Goal: Task Accomplishment & Management: Manage account settings

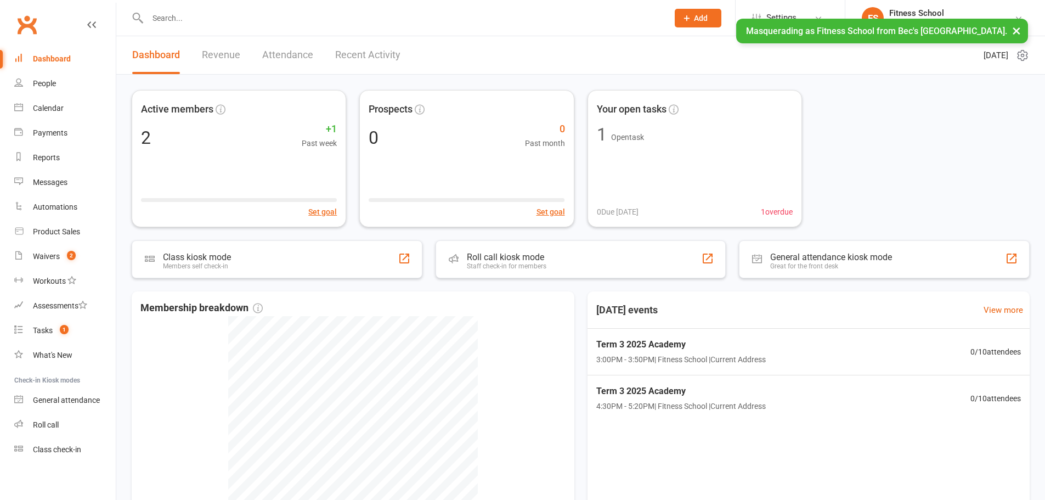
click at [1018, 30] on button "×" at bounding box center [1017, 31] width 20 height 24
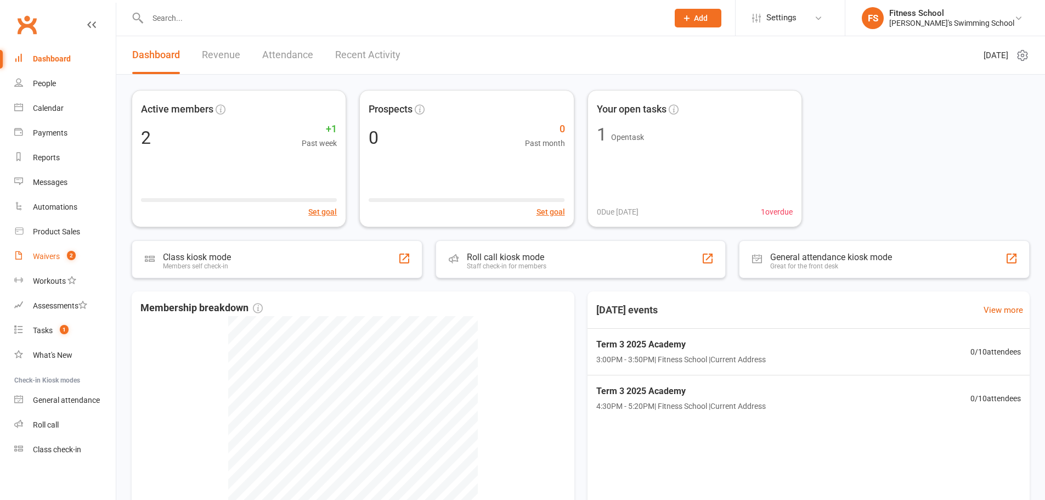
click at [55, 250] on link "Waivers 2" at bounding box center [65, 256] width 102 height 25
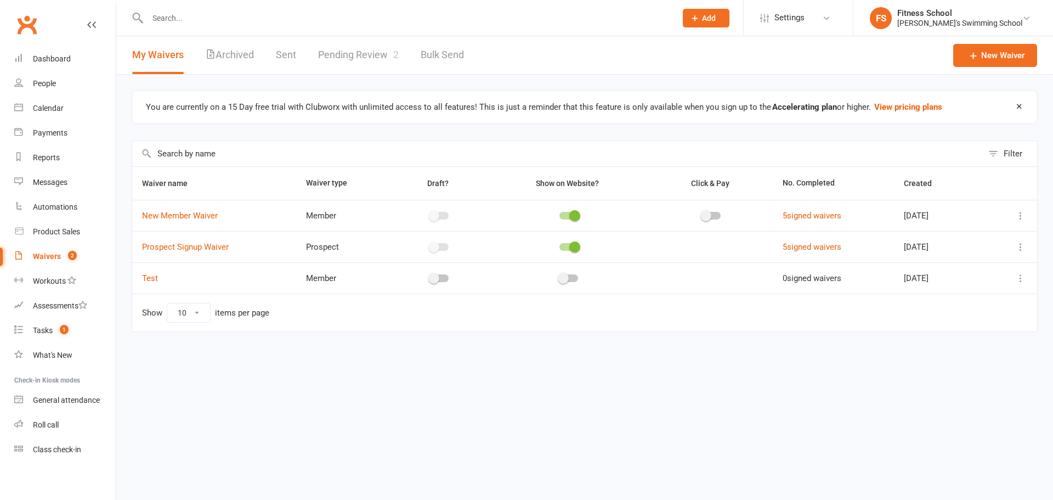
click at [341, 52] on link "Pending Review 2" at bounding box center [358, 55] width 81 height 38
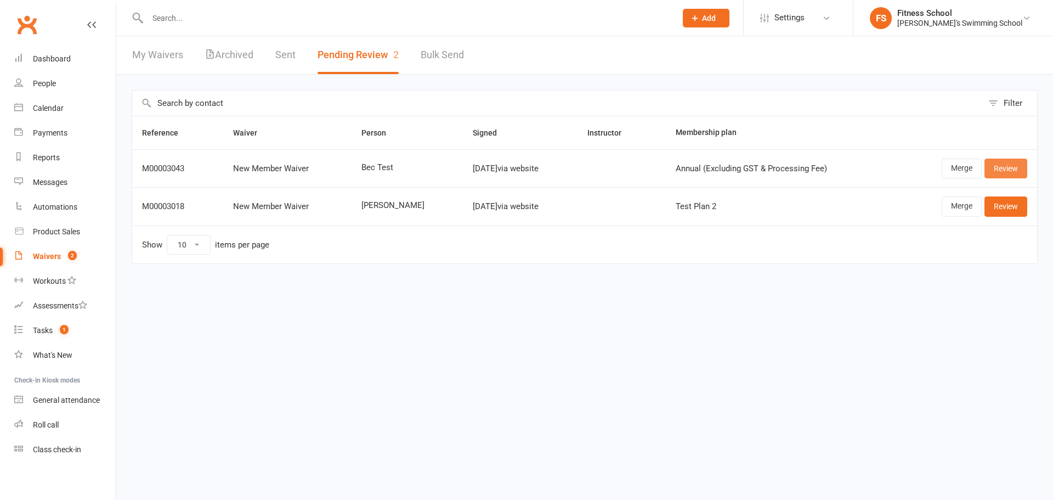
click at [1011, 164] on link "Review" at bounding box center [1006, 169] width 43 height 20
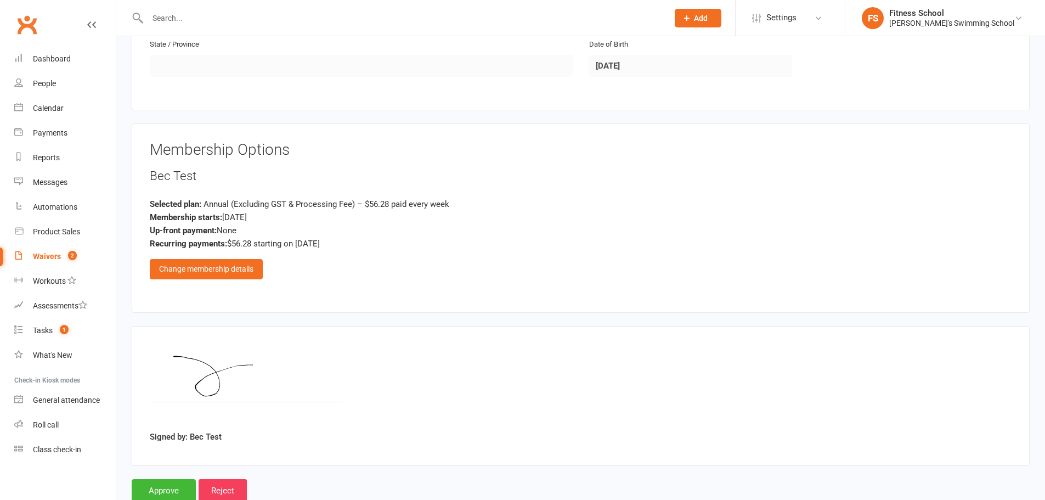
scroll to position [516, 0]
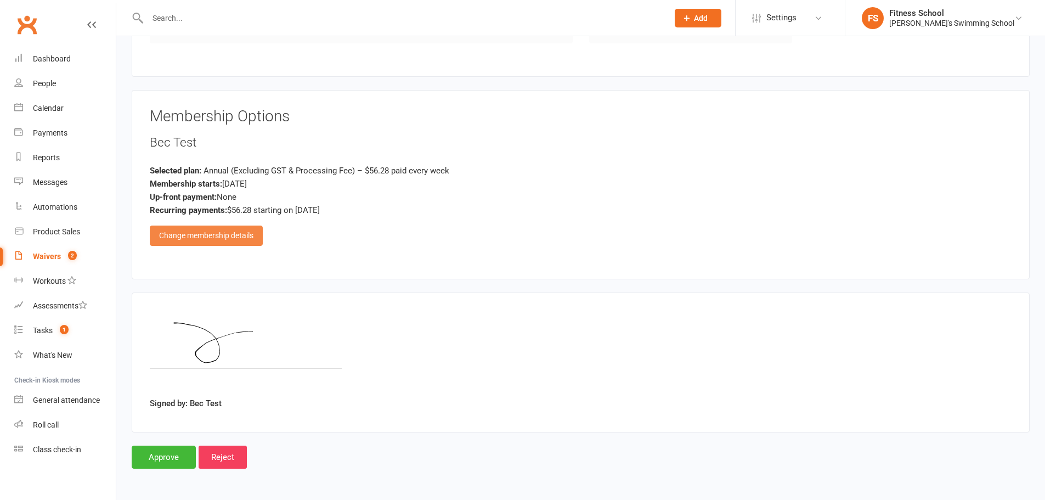
click at [194, 238] on div "Change membership details" at bounding box center [206, 236] width 113 height 20
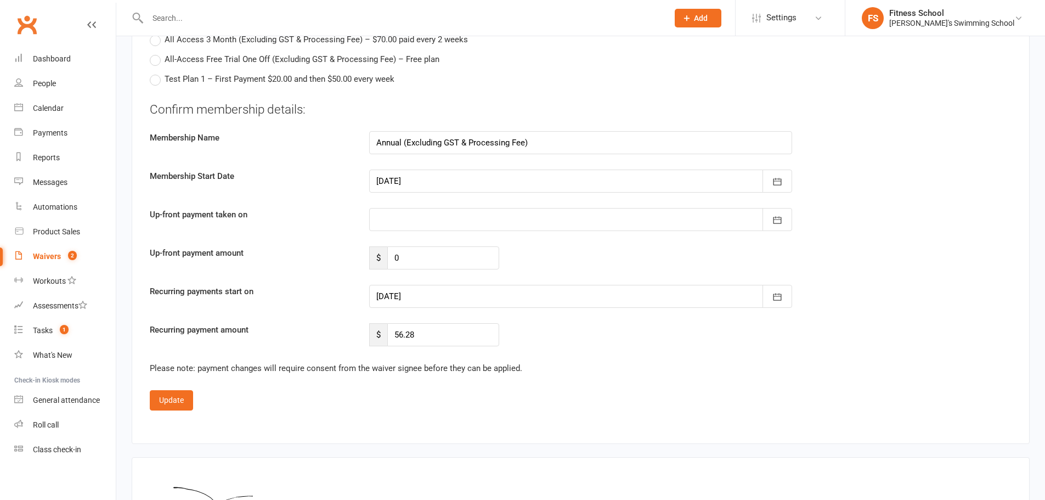
scroll to position [736, 0]
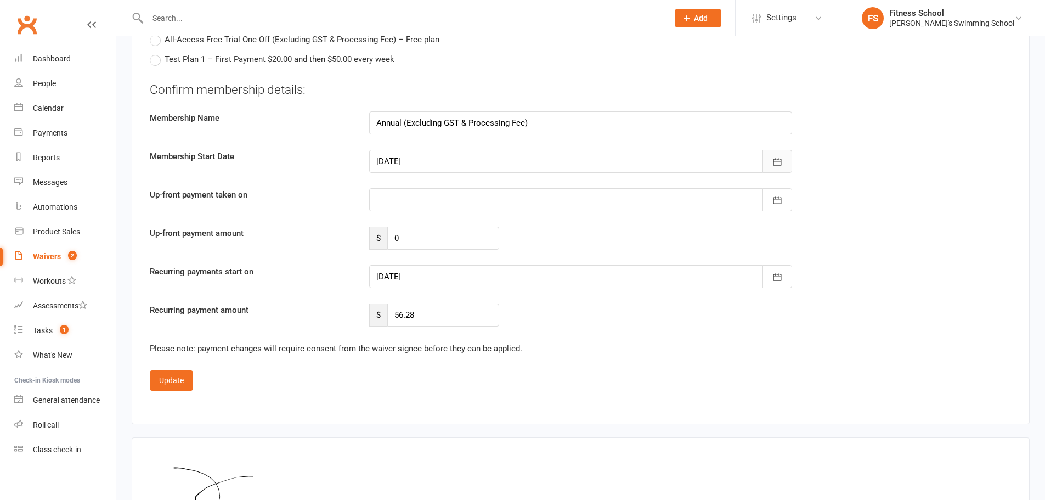
click at [773, 156] on icon "button" at bounding box center [777, 161] width 11 height 11
click at [880, 156] on div "Membership Start Date [DATE] [DATE] Sun Mon Tue Wed Thu Fri Sat 31 27 28 29 30 …" at bounding box center [581, 161] width 878 height 23
click at [778, 281] on icon "button" at bounding box center [777, 277] width 11 height 11
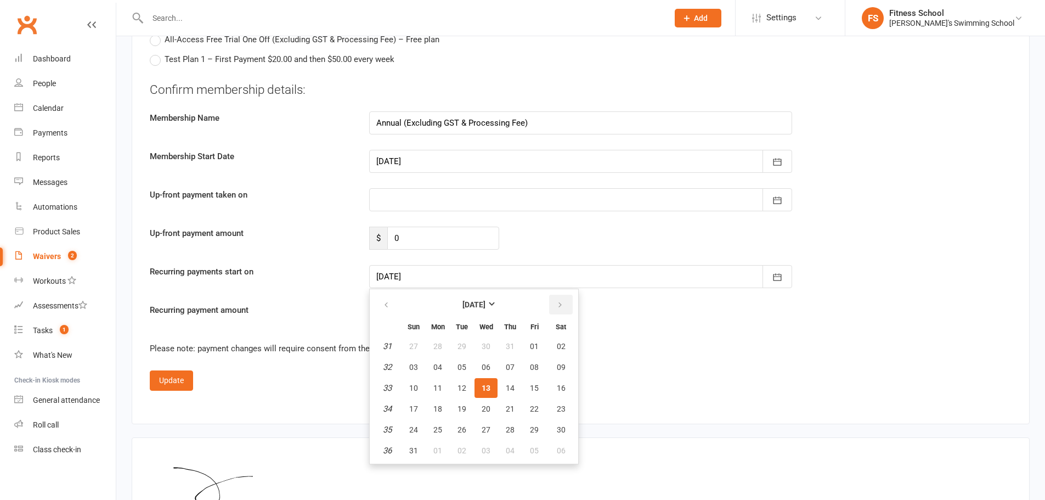
click at [561, 307] on icon "button" at bounding box center [560, 305] width 8 height 9
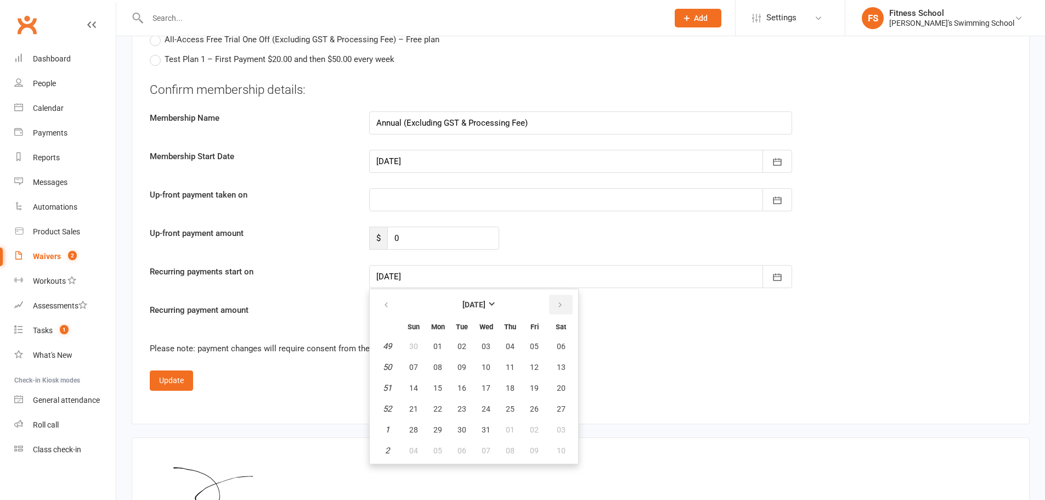
click at [561, 307] on icon "button" at bounding box center [560, 305] width 8 height 9
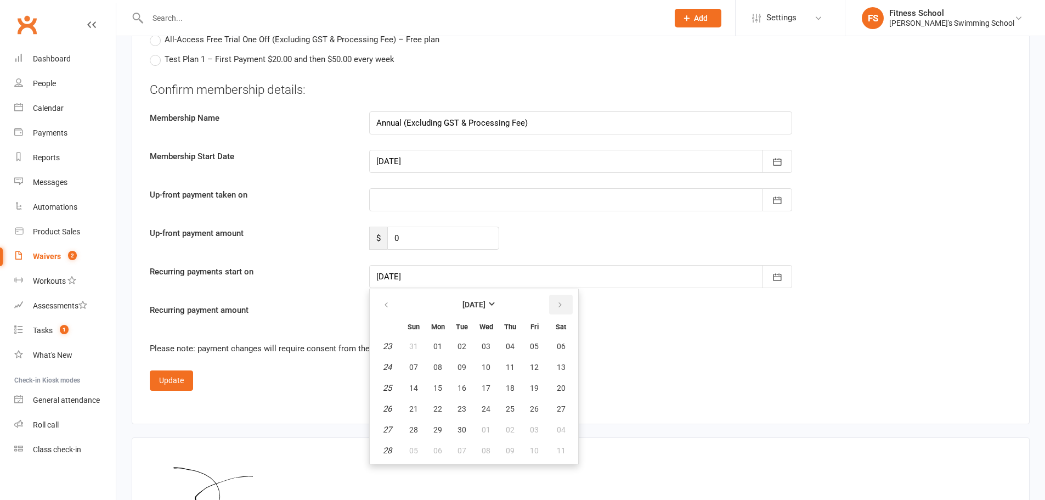
click at [561, 307] on icon "button" at bounding box center [560, 305] width 8 height 9
click at [561, 306] on icon "button" at bounding box center [560, 305] width 8 height 9
click at [510, 386] on span "13" at bounding box center [510, 388] width 9 height 9
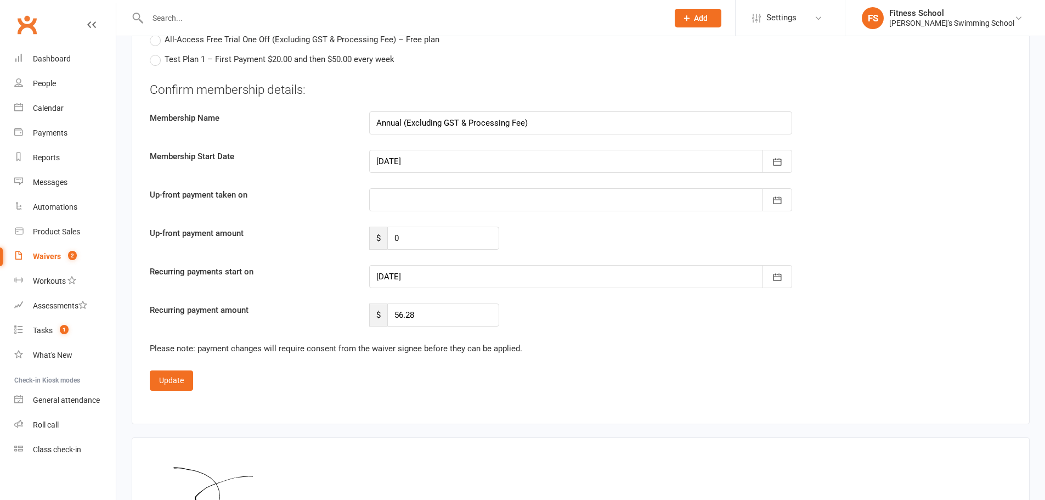
type input "[DATE]"
drag, startPoint x: 451, startPoint y: 319, endPoint x: 379, endPoint y: 319, distance: 71.9
click at [379, 319] on div "$ 56.28" at bounding box center [434, 314] width 130 height 23
click at [281, 383] on div "Update" at bounding box center [581, 380] width 862 height 20
click at [177, 384] on button "Update" at bounding box center [171, 380] width 43 height 20
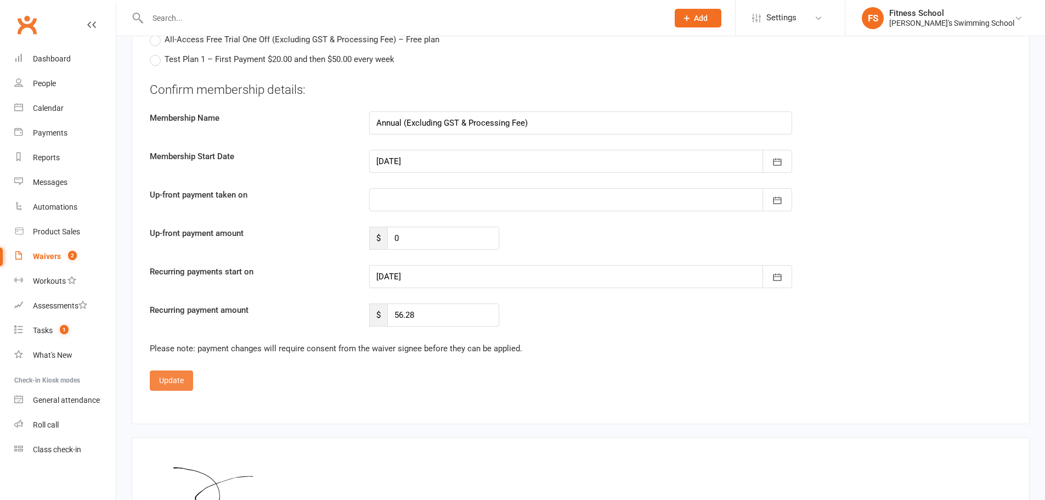
scroll to position [516, 0]
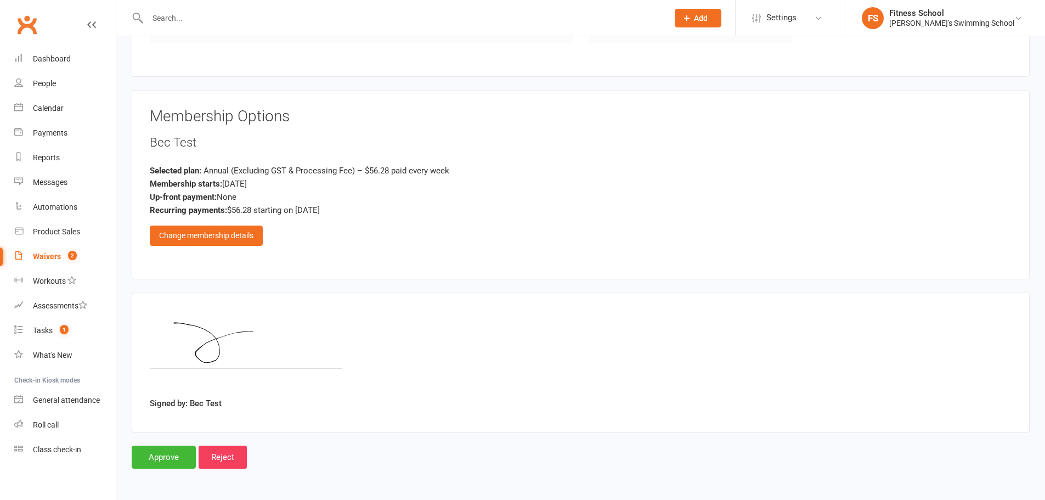
drag, startPoint x: 310, startPoint y: 213, endPoint x: 369, endPoint y: 209, distance: 59.4
click at [369, 209] on div "Recurring payments: $56.28 starting on [DATE]" at bounding box center [581, 210] width 862 height 13
click at [368, 241] on div "Bec Test Selected plan: Annual (Excluding GST & Processing Fee) – $56.28 paid e…" at bounding box center [581, 190] width 862 height 112
click at [160, 459] on input "Approve" at bounding box center [164, 457] width 64 height 23
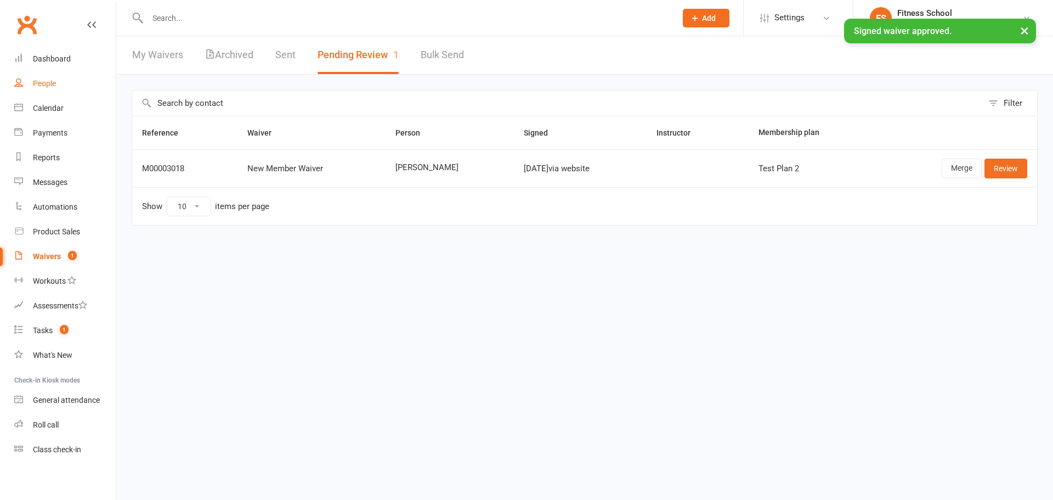
click at [54, 80] on div "People" at bounding box center [44, 83] width 23 height 9
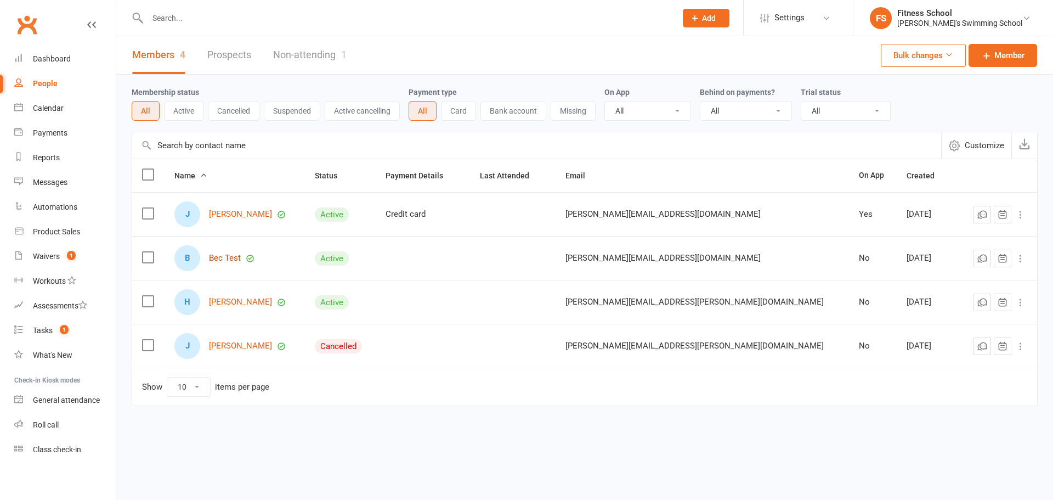
click at [225, 258] on link "Bec Test" at bounding box center [225, 257] width 32 height 9
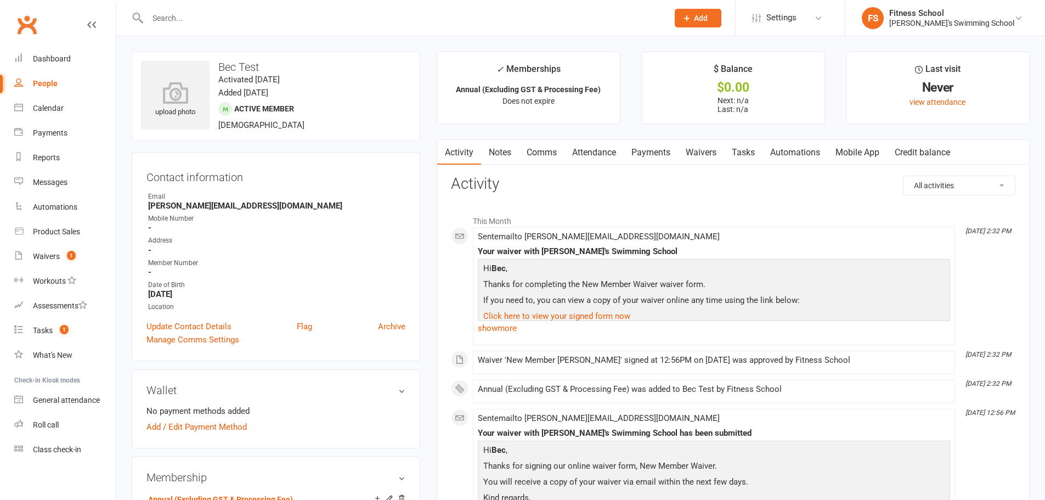
drag, startPoint x: 651, startPoint y: 147, endPoint x: 797, endPoint y: 267, distance: 189.4
click at [651, 147] on link "Payments" at bounding box center [651, 152] width 54 height 25
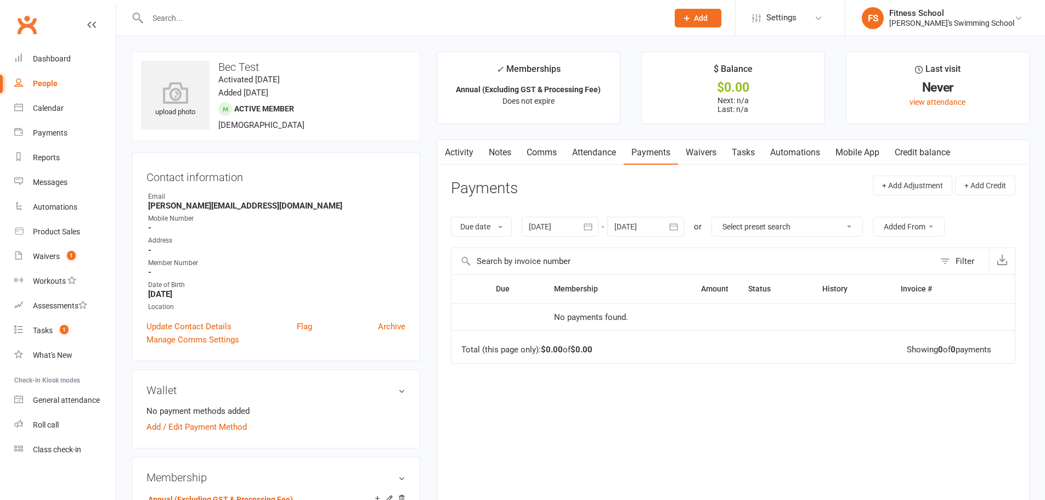
click at [674, 221] on button "button" at bounding box center [674, 227] width 20 height 20
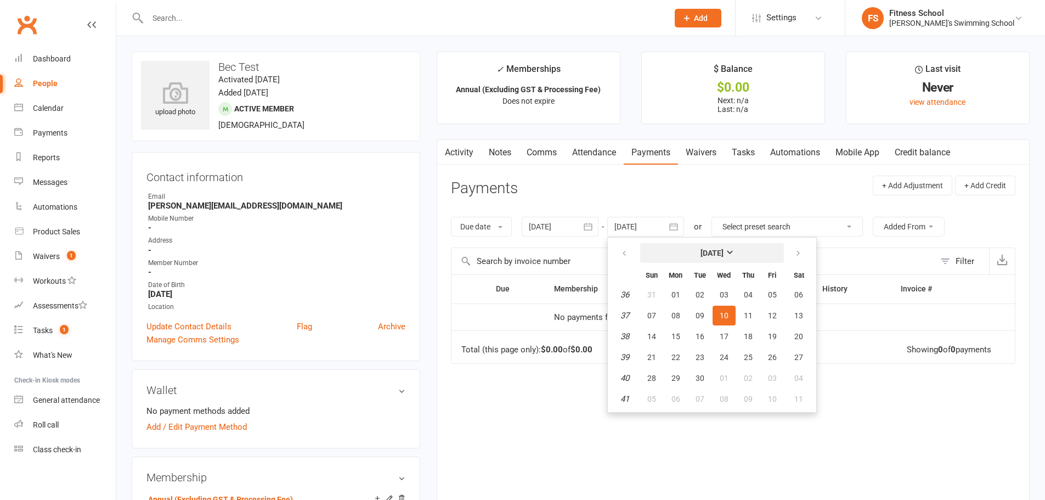
click at [743, 247] on button "[DATE]" at bounding box center [712, 253] width 144 height 20
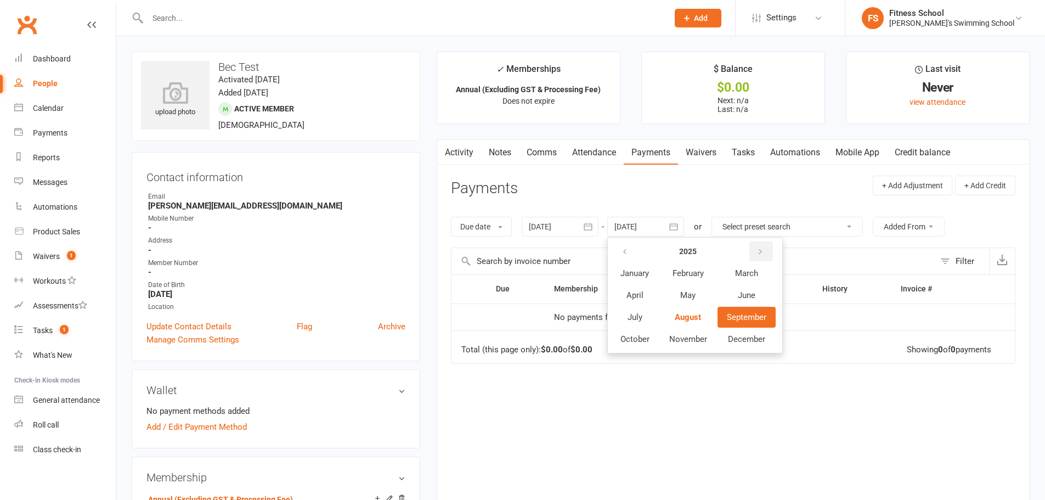
click at [757, 249] on button "button" at bounding box center [762, 251] width 24 height 20
click at [716, 339] on button "November" at bounding box center [688, 339] width 57 height 21
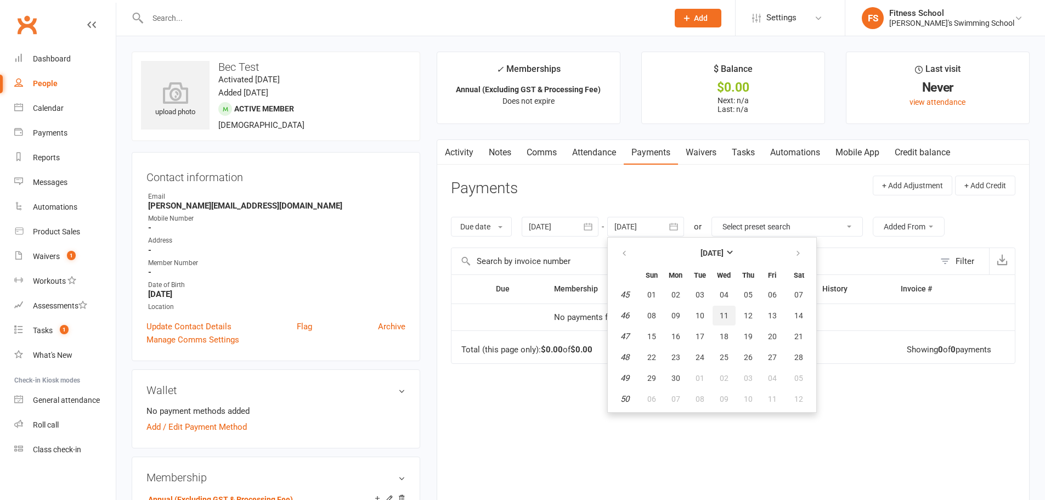
click at [724, 307] on button "11" at bounding box center [724, 316] width 23 height 20
type input "[DATE]"
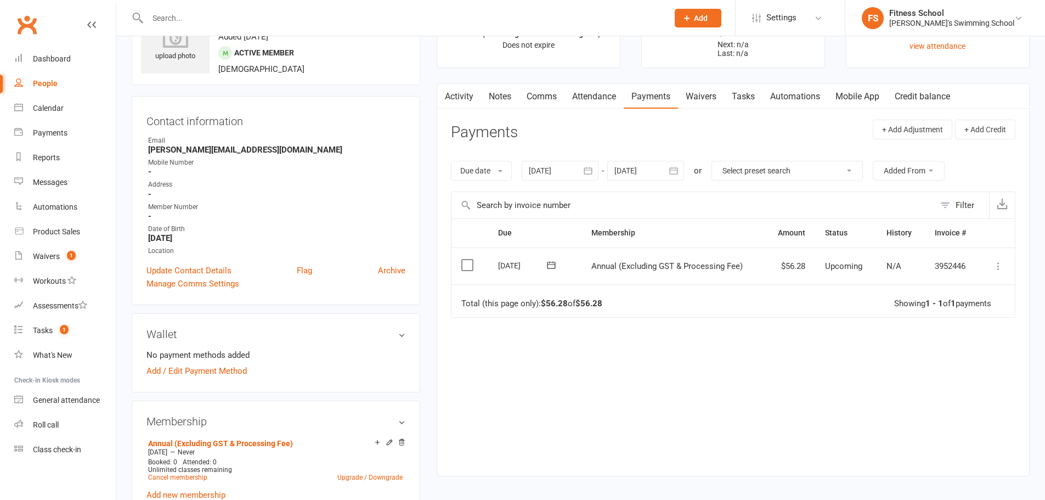
scroll to position [55, 0]
